Goal: Information Seeking & Learning: Find specific fact

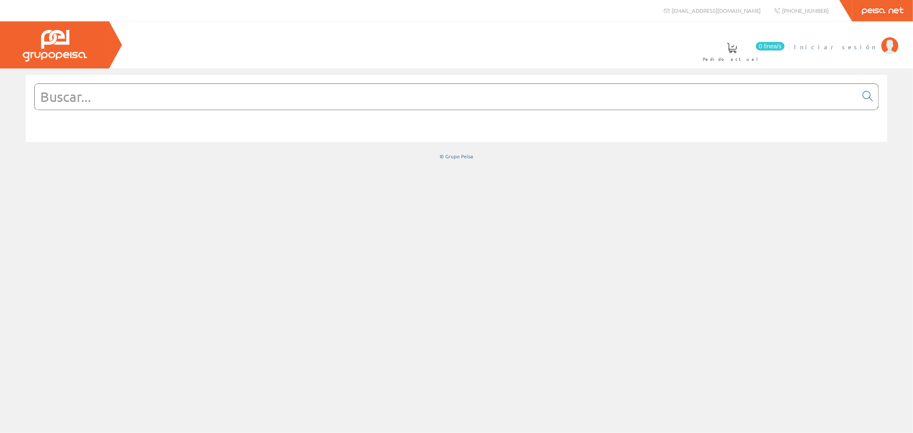
click at [852, 45] on span "Iniciar sesión" at bounding box center [835, 46] width 83 height 9
click at [442, 96] on input "text" at bounding box center [446, 97] width 823 height 26
click at [279, 101] on input "text" at bounding box center [446, 97] width 823 height 26
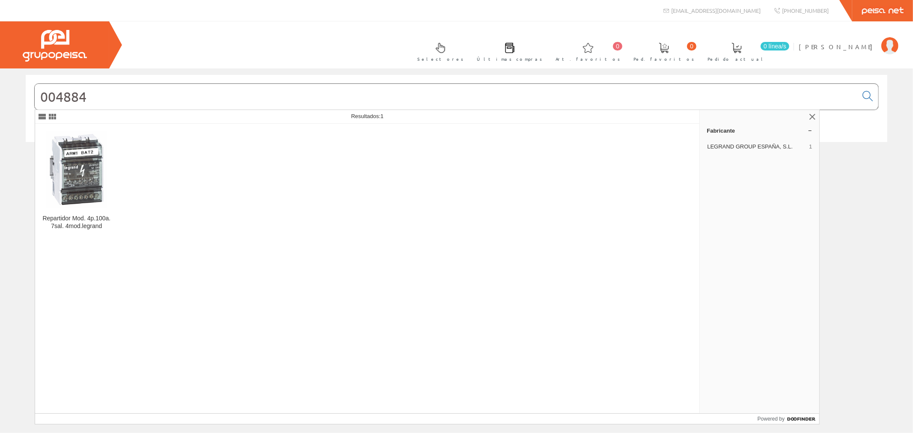
type input "004884"
click at [98, 164] on img at bounding box center [76, 169] width 61 height 77
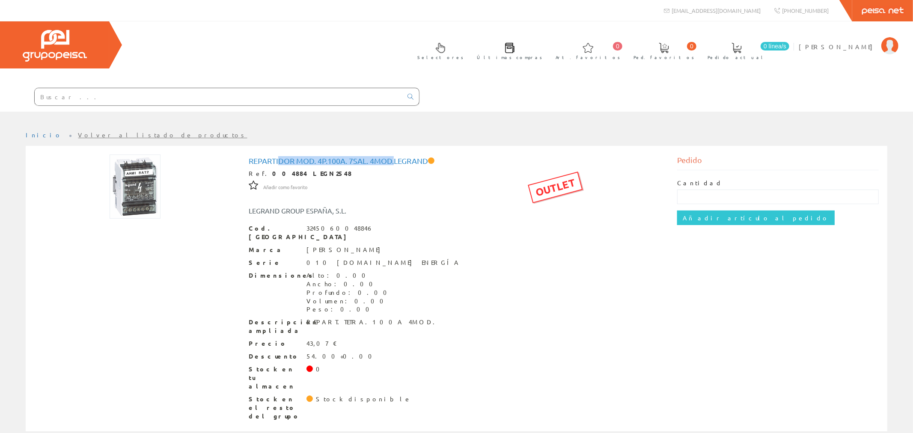
drag, startPoint x: 277, startPoint y: 117, endPoint x: 398, endPoint y: 121, distance: 121.2
click at [398, 157] on h1 "Repartidor Mod. 4p.100a. 7sal. 4mod.legrand" at bounding box center [457, 161] width 416 height 9
click at [434, 246] on div "Marca LEGRAND" at bounding box center [457, 250] width 416 height 9
drag, startPoint x: 306, startPoint y: 271, endPoint x: 381, endPoint y: 269, distance: 75.4
click at [381, 318] on div "REPART.TETRA.100A 4MOD." at bounding box center [373, 322] width 134 height 9
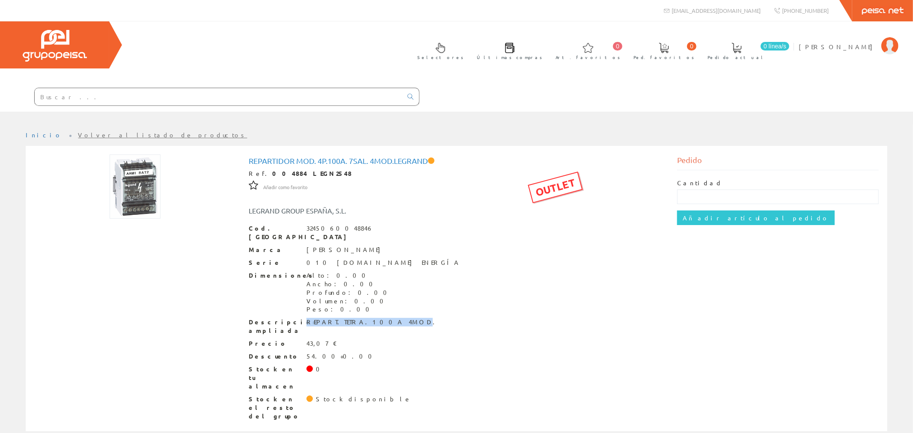
copy div "REPART.TETRA.100A 4MOD"
click at [288, 88] on input "text" at bounding box center [219, 96] width 368 height 17
paste input "REPART.TETRA.100A 4MOD"
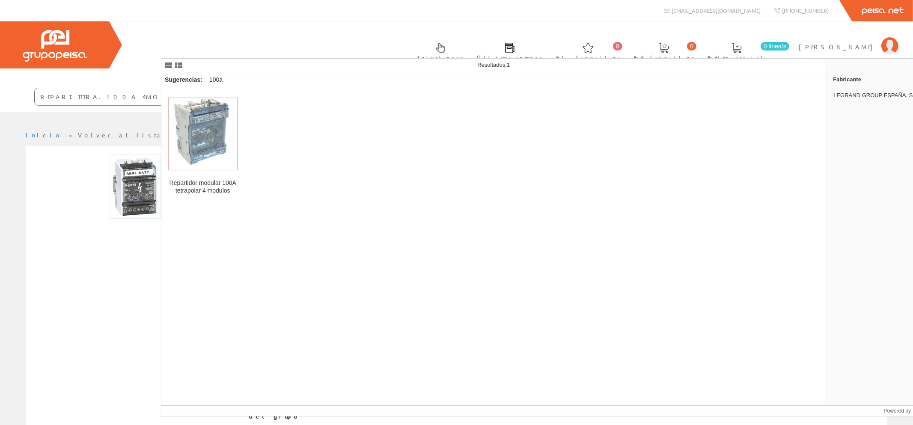
type input "REPART.TETRA.100A 4MOD"
click at [193, 149] on img at bounding box center [202, 134] width 69 height 73
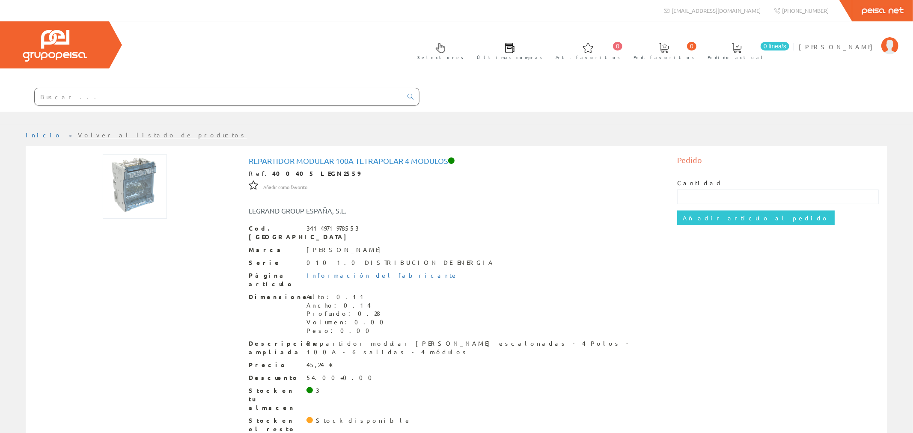
click at [483, 177] on div "Repartidor modular 100A tetrapolar 4 modulos Ref. 400405 LEGN2559 Añadir como f…" at bounding box center [457, 299] width 416 height 285
click at [846, 45] on span "[PERSON_NAME]" at bounding box center [838, 46] width 78 height 9
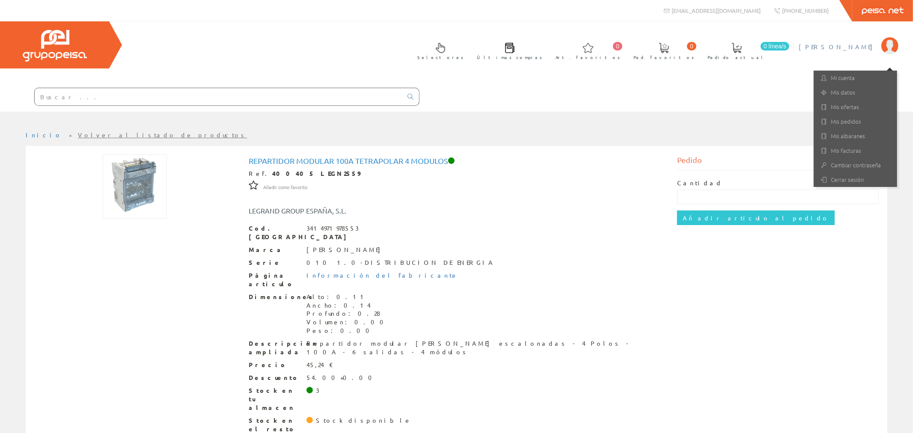
click at [307, 88] on input "text" at bounding box center [219, 96] width 368 height 17
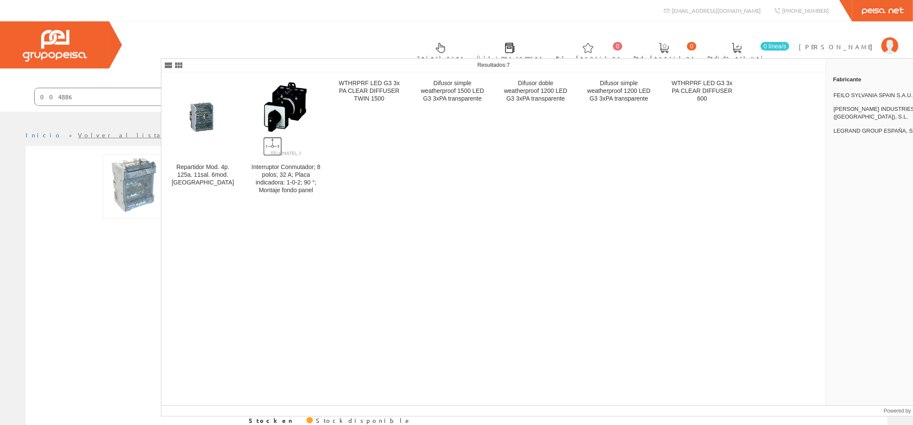
type input "004886"
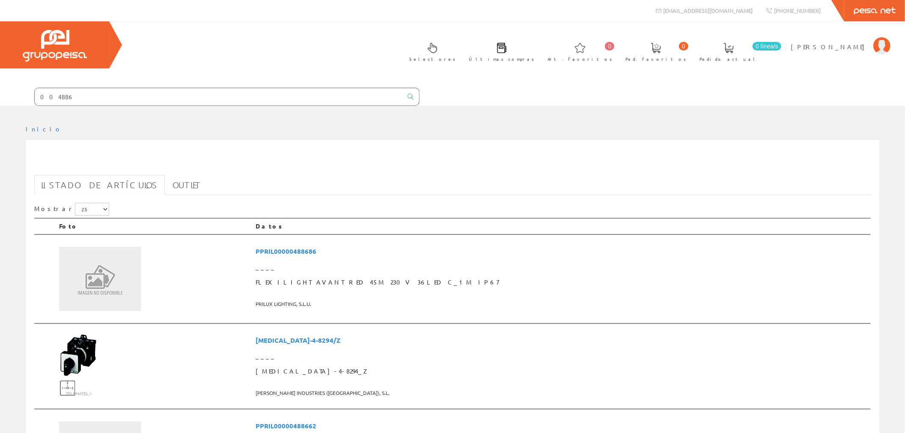
drag, startPoint x: 253, startPoint y: 53, endPoint x: 152, endPoint y: 49, distance: 101.5
click at [152, 88] on form "004886" at bounding box center [209, 97] width 419 height 18
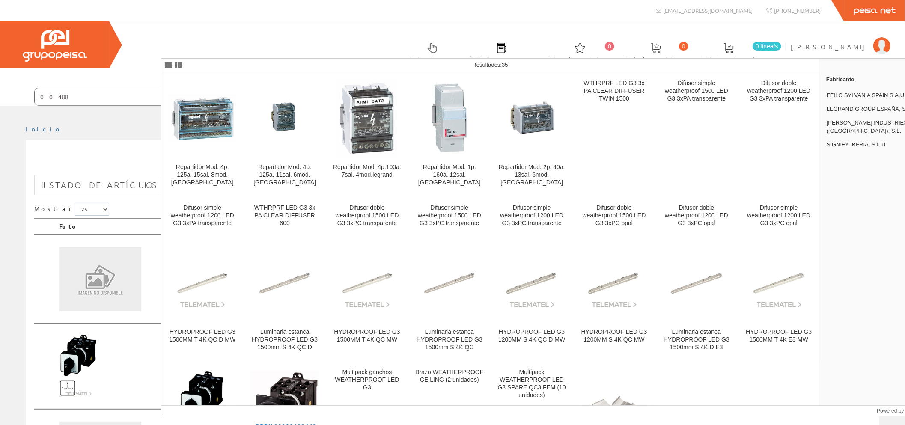
type input "004886"
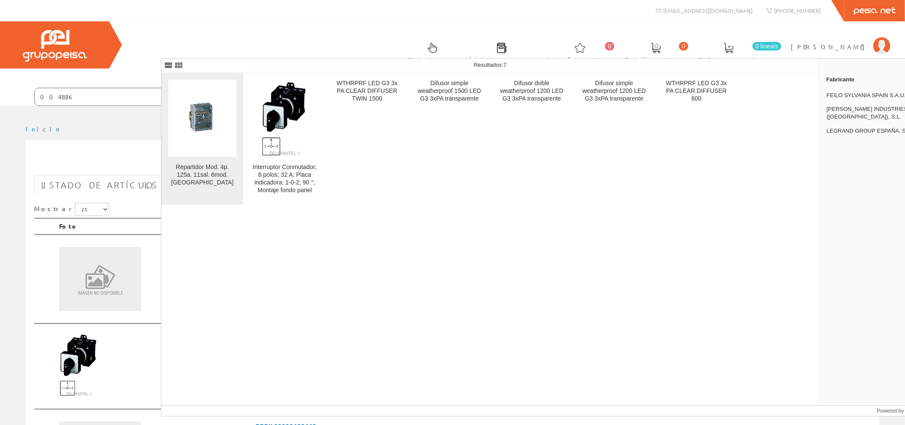
click at [211, 172] on div "Repartidor Mod. 4p. 125a. 11sal. 6mod. Legrand" at bounding box center [202, 174] width 68 height 23
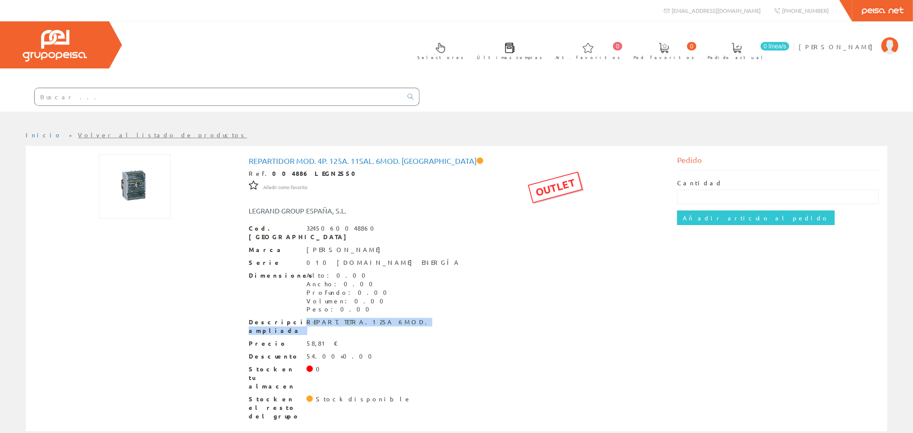
drag, startPoint x: 383, startPoint y: 271, endPoint x: 302, endPoint y: 272, distance: 80.9
click at [301, 318] on div "Descripción ampliada REPART.TETRA.125A 6MOD." at bounding box center [457, 326] width 416 height 17
click at [366, 318] on div "REPART.TETRA.125A 6MOD." at bounding box center [369, 322] width 126 height 9
drag, startPoint x: 385, startPoint y: 270, endPoint x: 307, endPoint y: 271, distance: 77.9
click at [307, 318] on div "Descripción ampliada REPART.TETRA.125A 6MOD." at bounding box center [457, 326] width 416 height 17
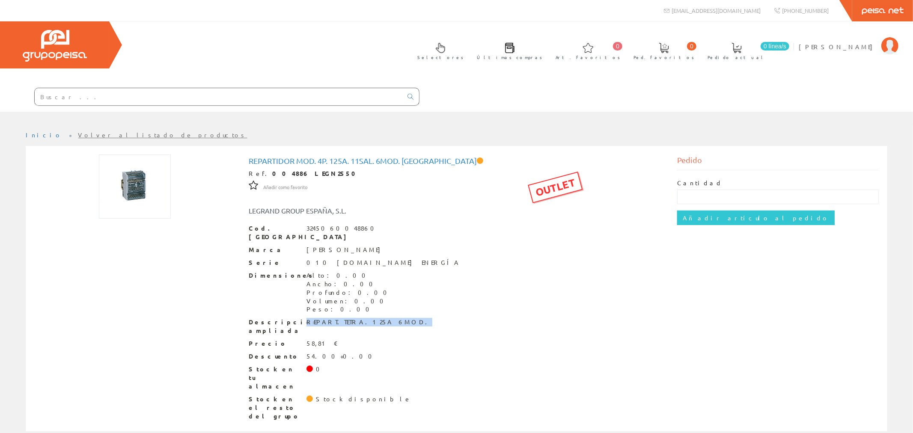
copy div "REPART.TETRA.125A 6MOD."
click at [275, 88] on input "text" at bounding box center [219, 96] width 368 height 17
paste input "REPART.TETRA.125A 6MOD."
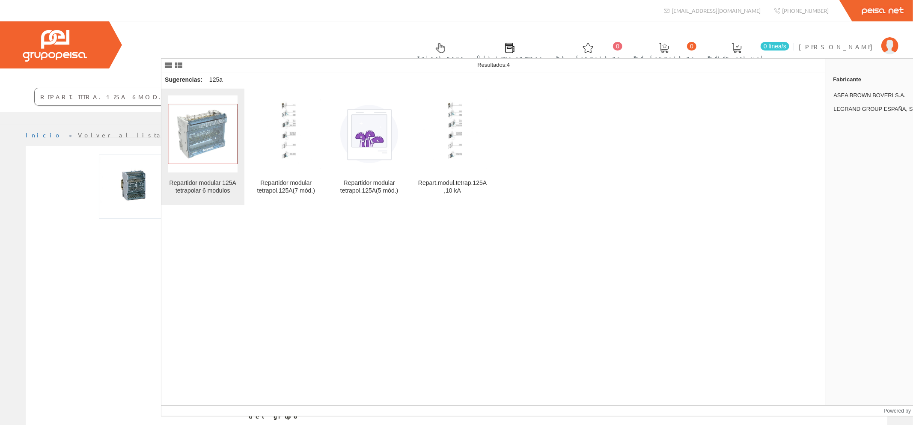
type input "REPART.TETRA.125A 6MOD."
click at [205, 148] on img at bounding box center [202, 134] width 69 height 60
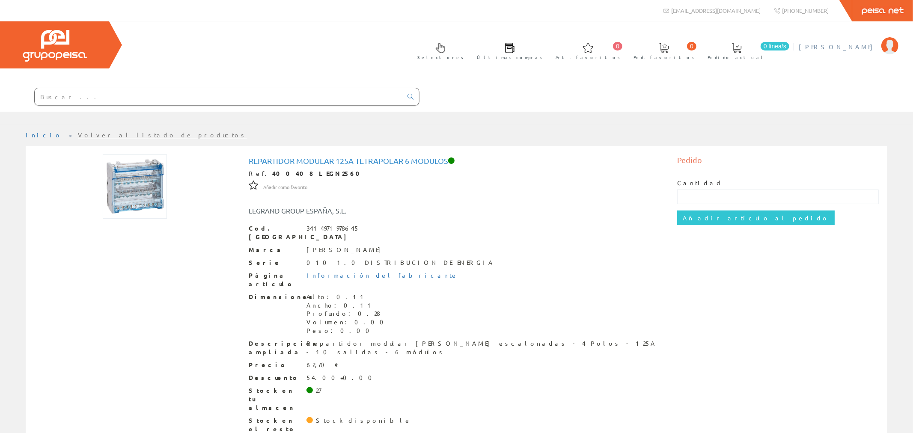
click at [864, 49] on span "[PERSON_NAME]" at bounding box center [838, 46] width 78 height 9
